Goal: Task Accomplishment & Management: Complete application form

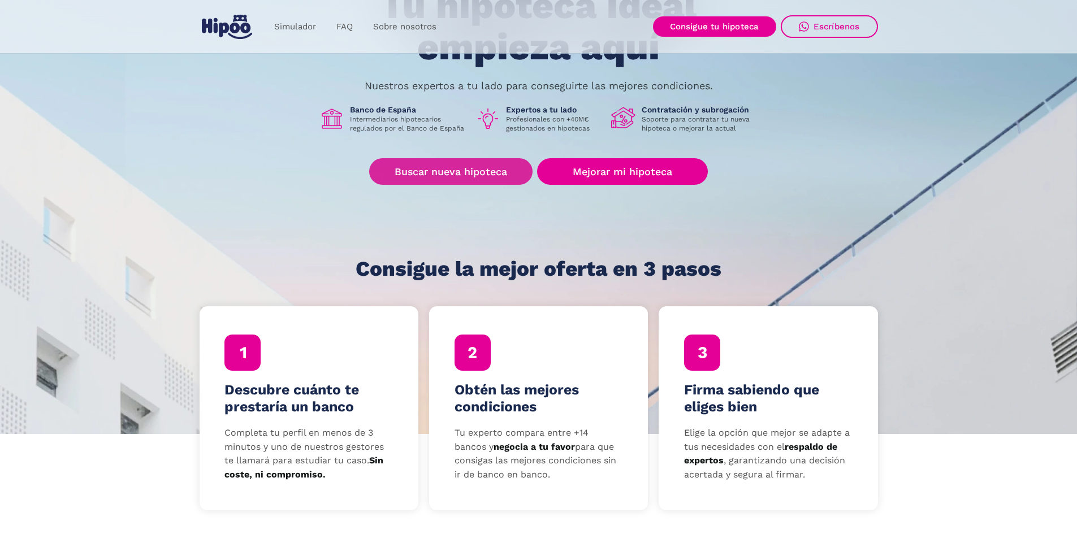
scroll to position [170, 0]
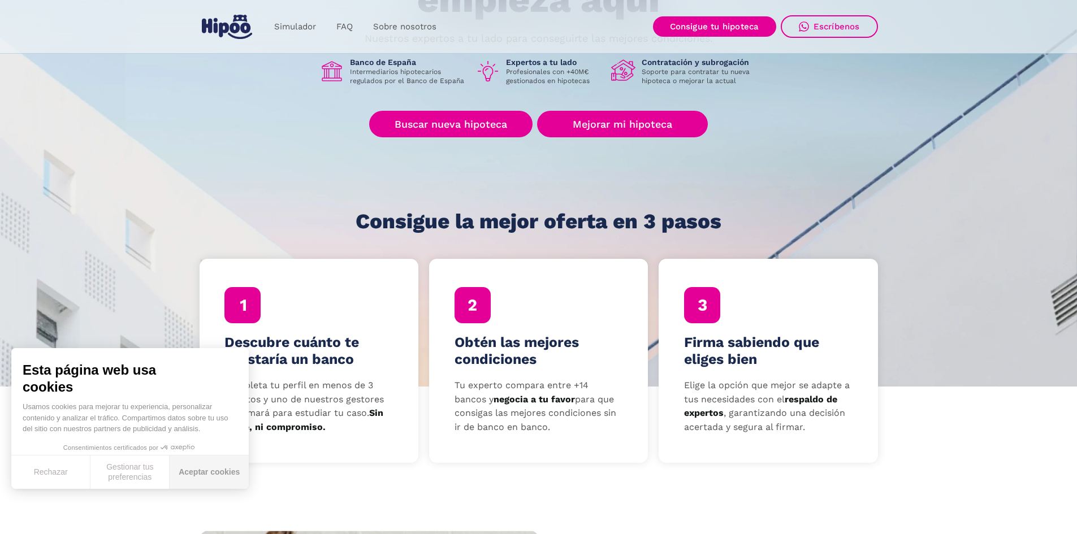
drag, startPoint x: 219, startPoint y: 474, endPoint x: 225, endPoint y: 471, distance: 6.1
click at [220, 473] on button "Aceptar cookies" at bounding box center [209, 472] width 79 height 33
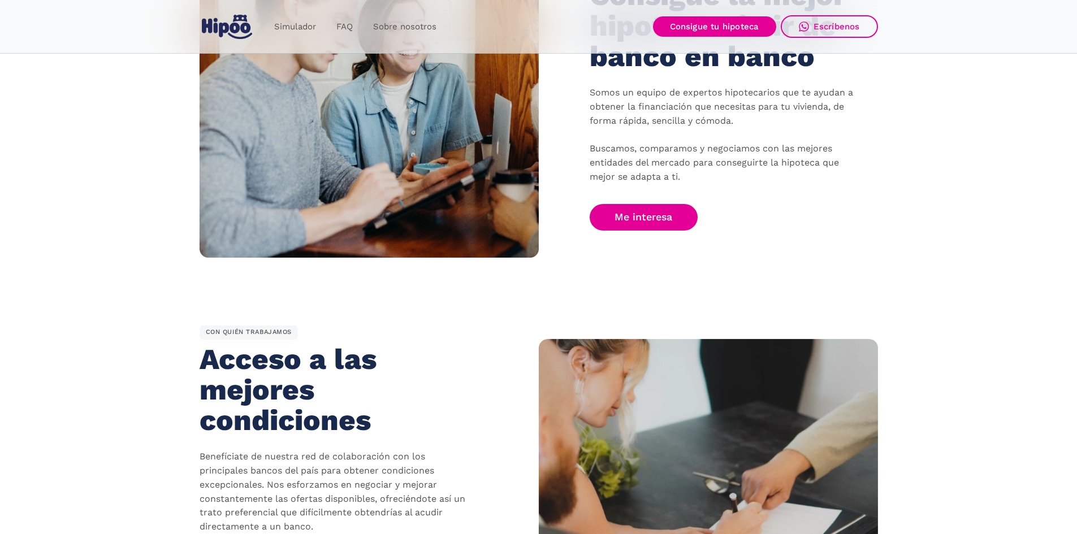
scroll to position [792, 0]
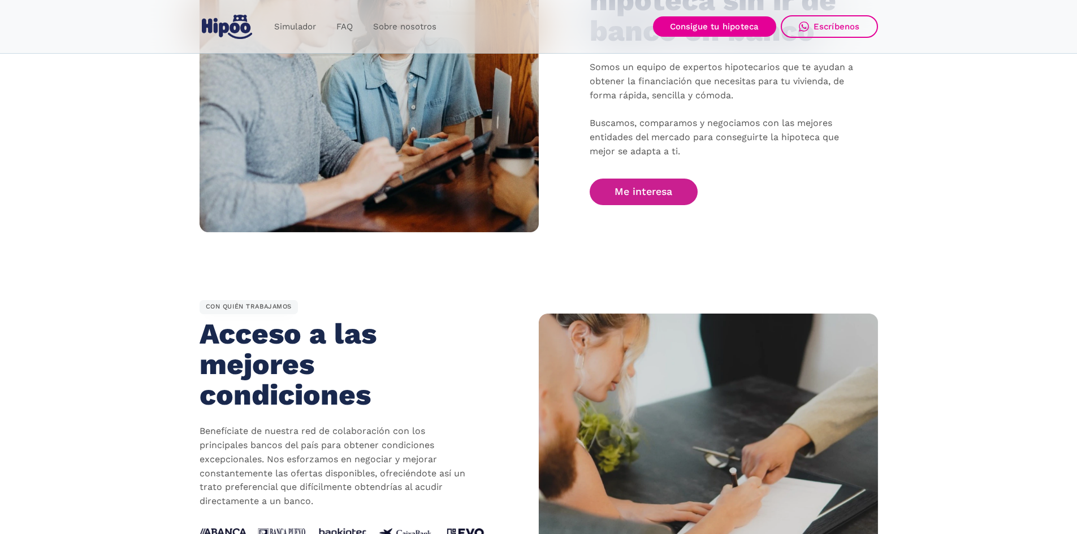
click at [648, 200] on link "Me interesa" at bounding box center [644, 192] width 109 height 27
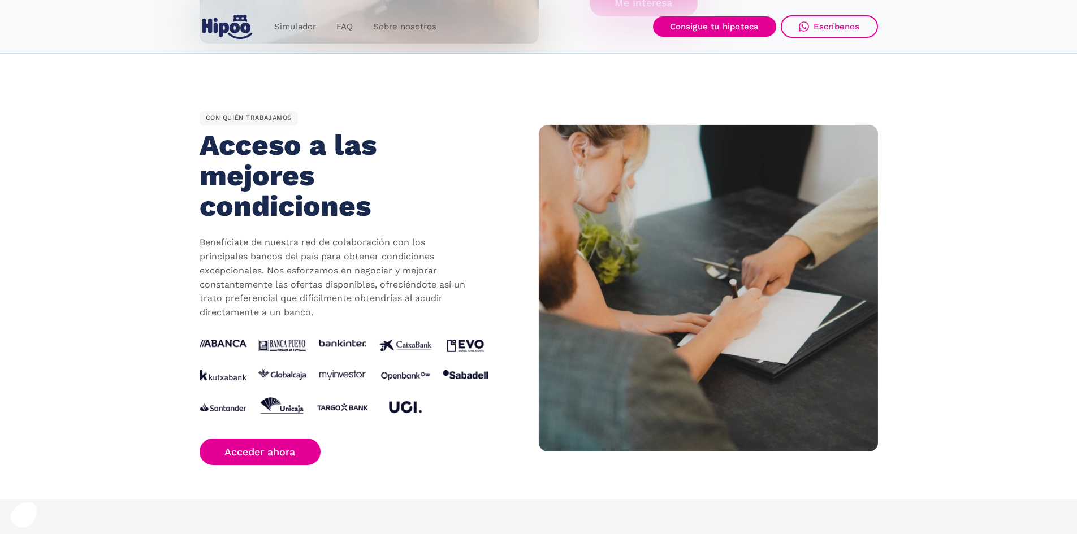
scroll to position [1075, 0]
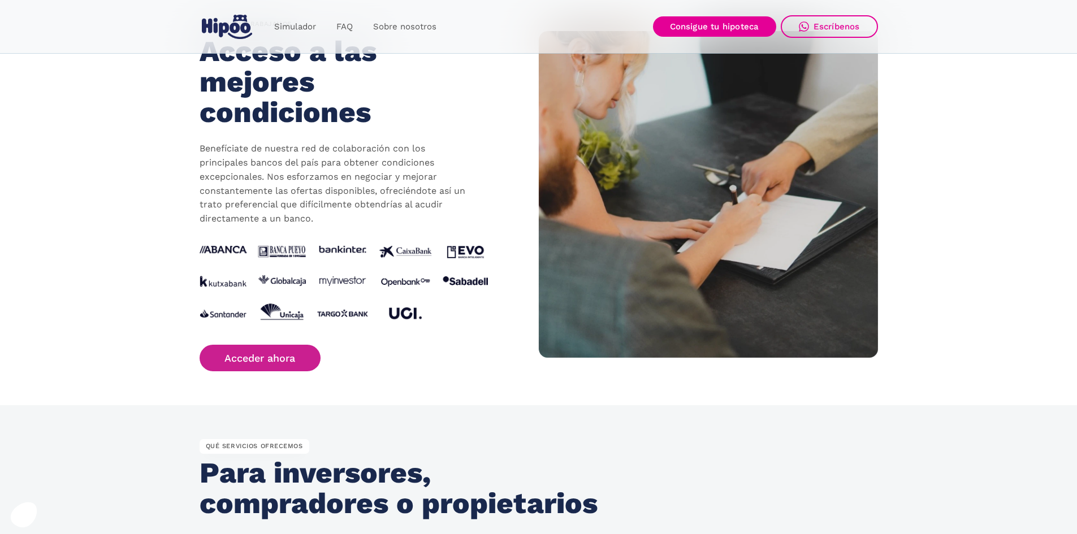
click at [266, 353] on link "Acceder ahora" at bounding box center [261, 358] width 122 height 27
